Goal: Obtain resource: Obtain resource

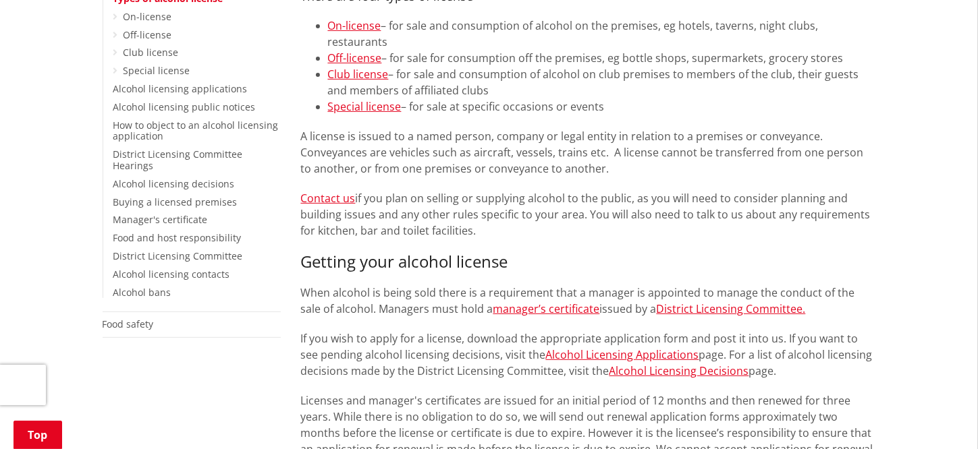
scroll to position [393, 0]
click at [382, 99] on link "Special license" at bounding box center [365, 106] width 74 height 15
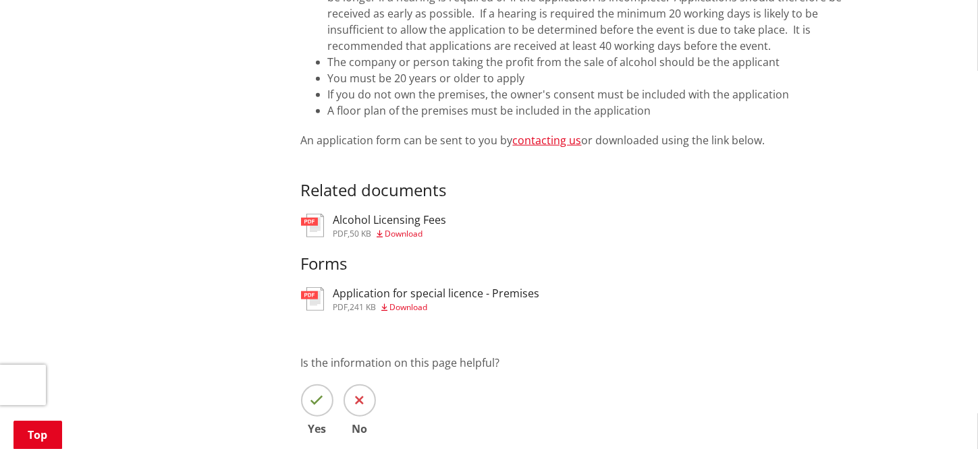
scroll to position [958, 0]
click at [478, 287] on h3 "Application for special licence - Premises" at bounding box center [436, 293] width 206 height 13
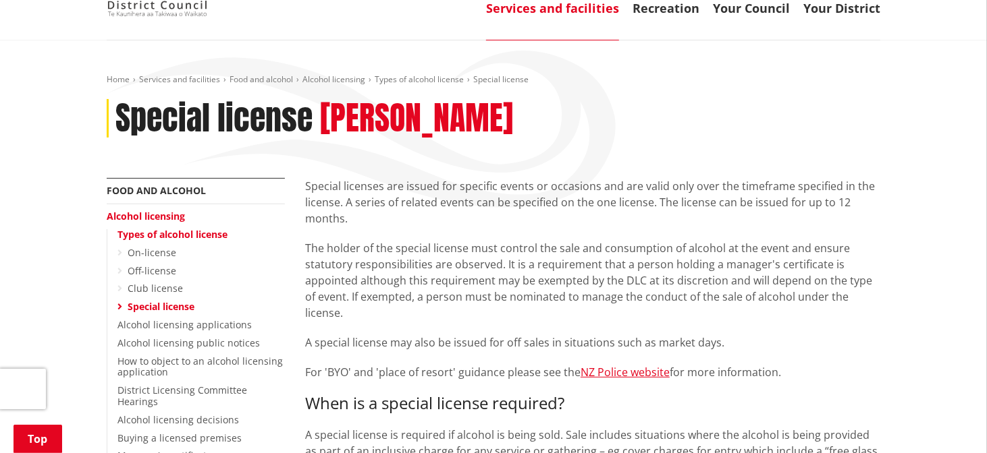
scroll to position [161, 0]
